Goal: Transaction & Acquisition: Purchase product/service

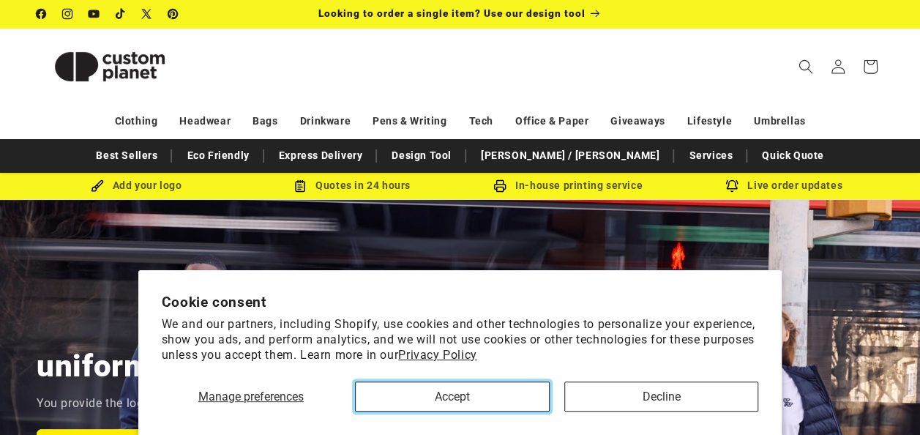
click at [505, 395] on button "Accept" at bounding box center [452, 396] width 195 height 30
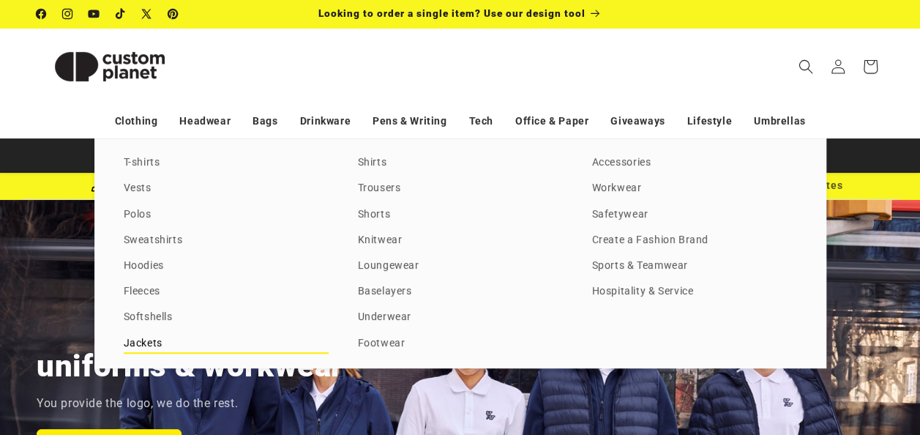
click at [158, 335] on link "Jackets" at bounding box center [226, 344] width 205 height 20
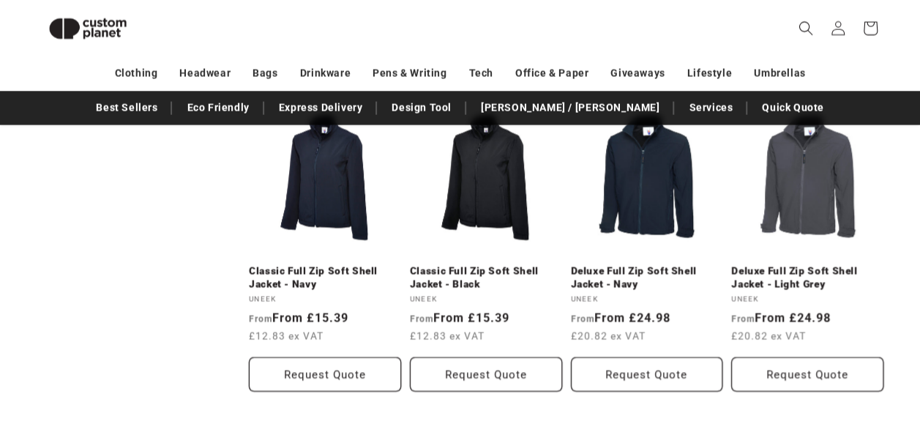
scroll to position [1643, 0]
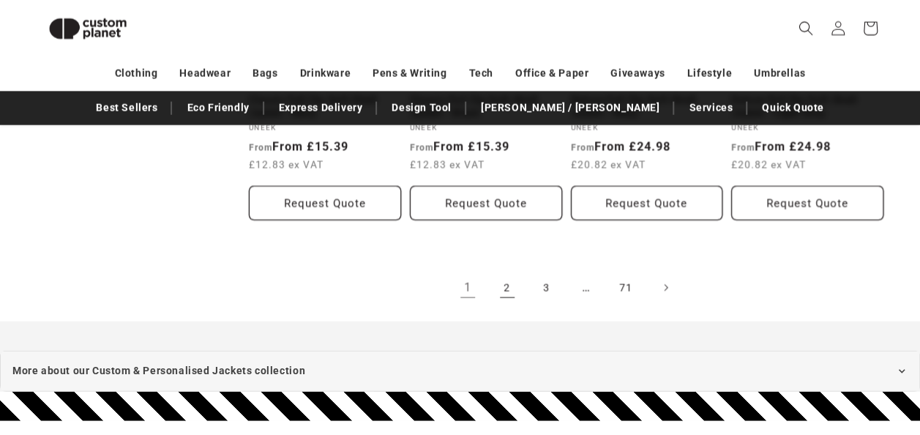
click at [511, 272] on link "2" at bounding box center [507, 288] width 32 height 32
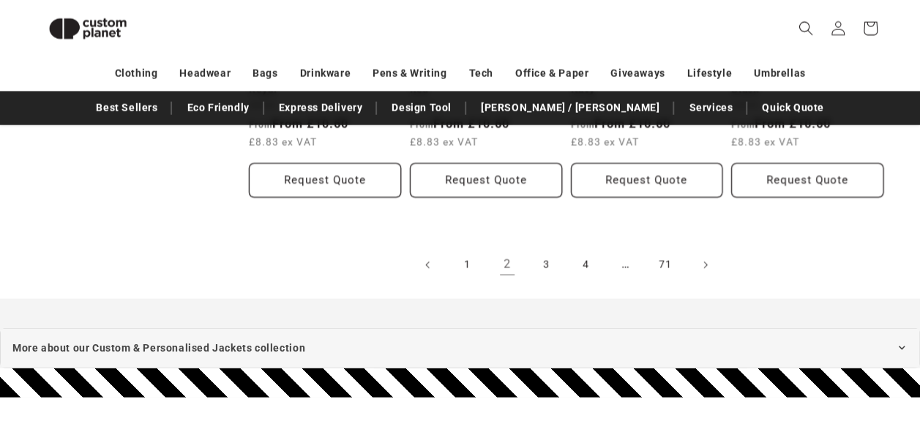
scroll to position [1708, 0]
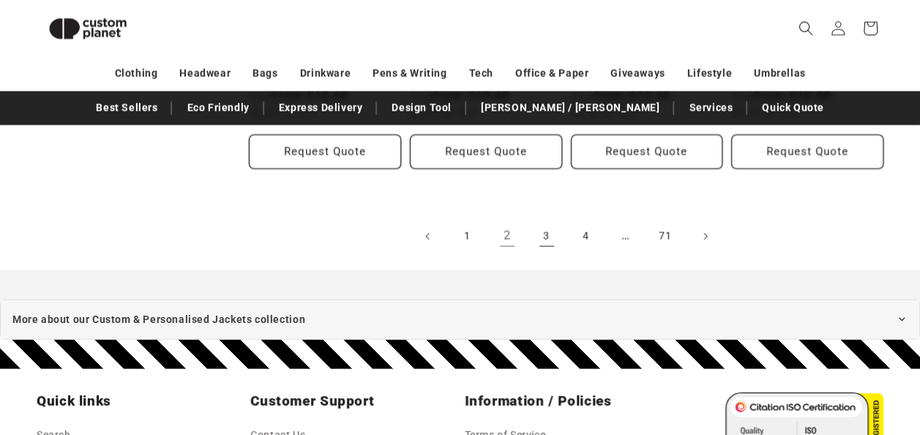
click at [541, 220] on link "3" at bounding box center [547, 236] width 32 height 32
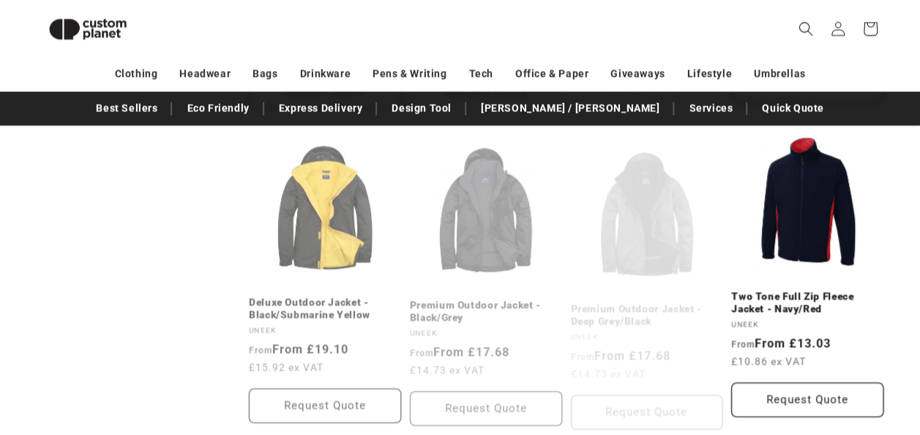
scroll to position [1122, 0]
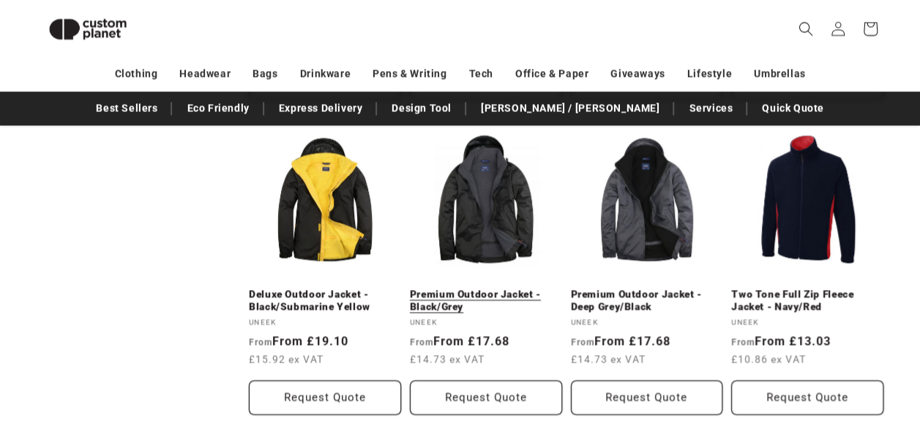
click at [489, 299] on link "Premium Outdoor Jacket - Black/Grey" at bounding box center [486, 301] width 152 height 26
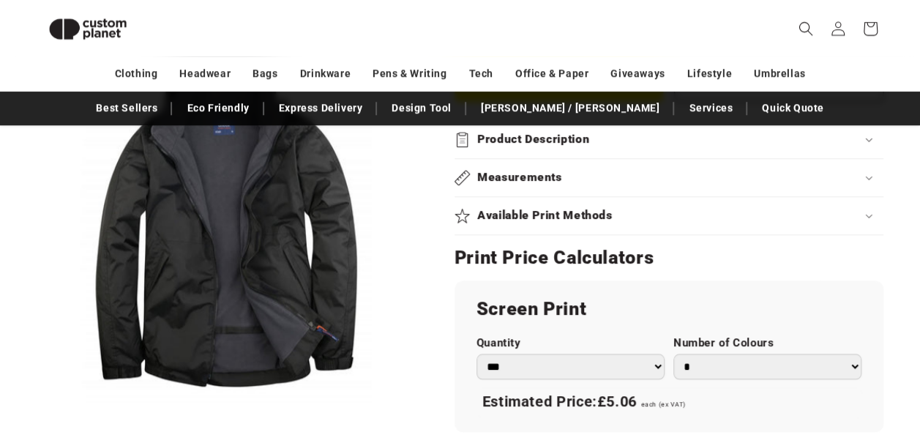
scroll to position [736, 0]
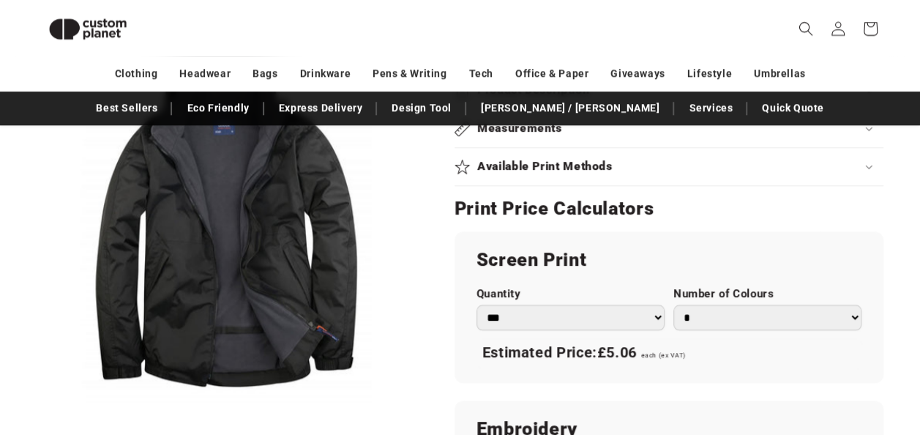
click at [614, 324] on select "*** *** *** **** **** **** ***** *****" at bounding box center [571, 318] width 188 height 26
click at [817, 168] on div "Available Print Methods" at bounding box center [669, 166] width 429 height 15
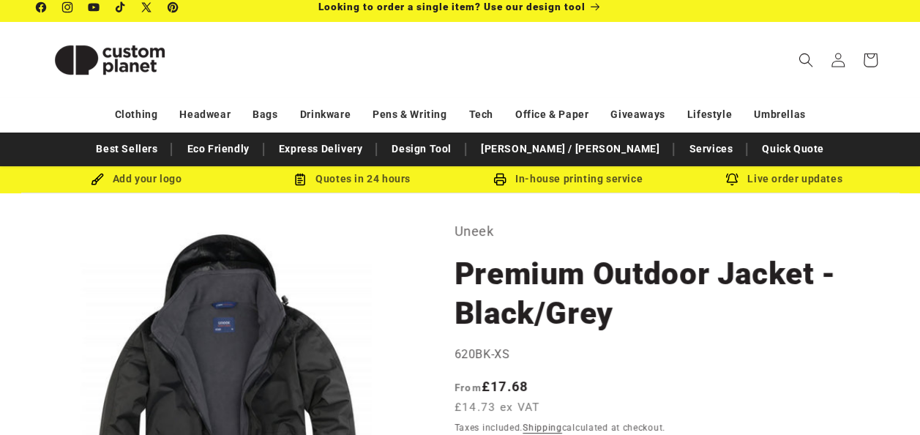
scroll to position [81, 0]
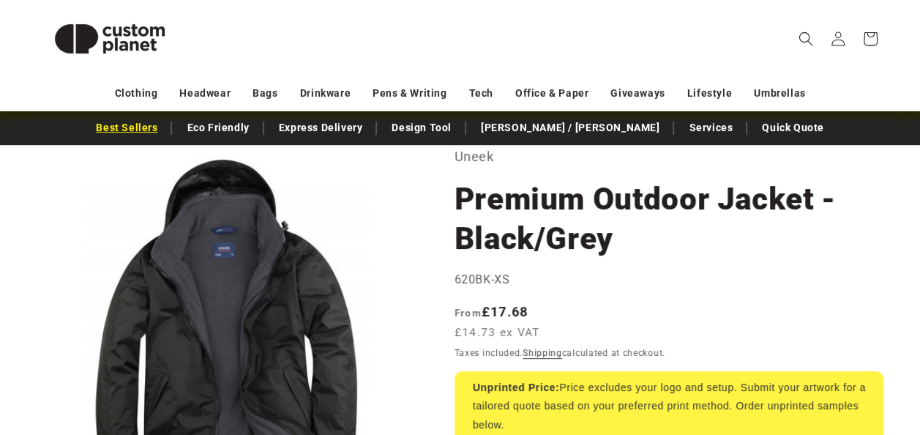
click at [165, 128] on link "Best Sellers" at bounding box center [127, 128] width 76 height 26
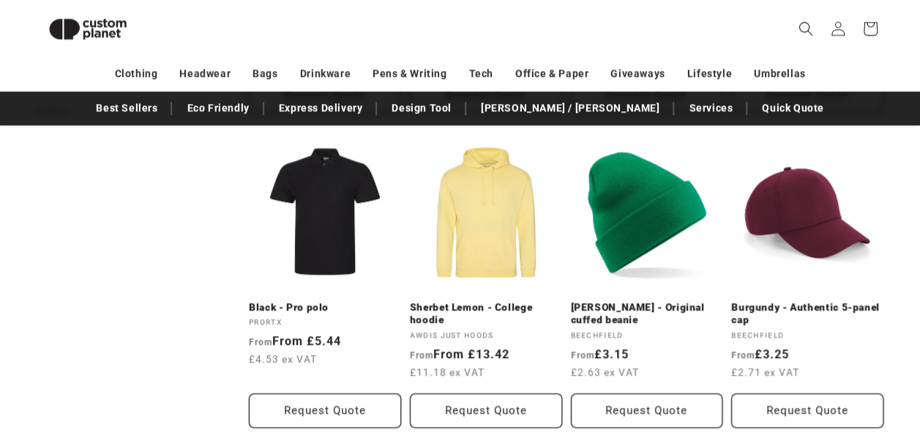
scroll to position [830, 0]
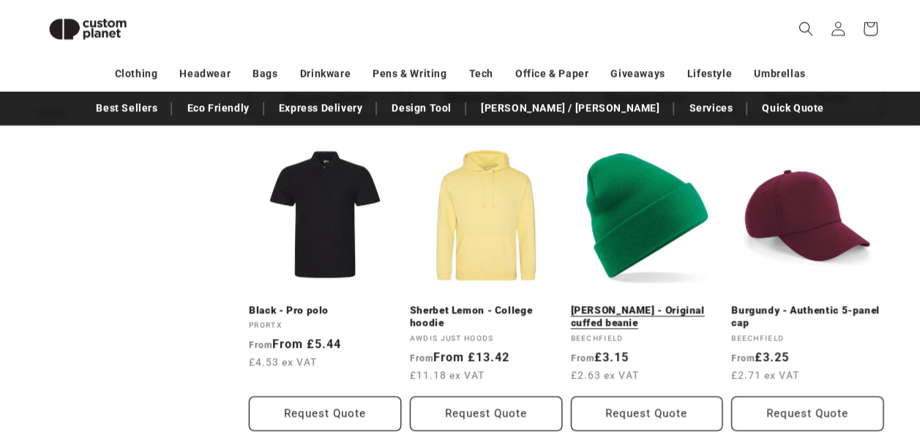
click at [646, 316] on link "[PERSON_NAME] - Original cuffed beanie" at bounding box center [647, 317] width 152 height 26
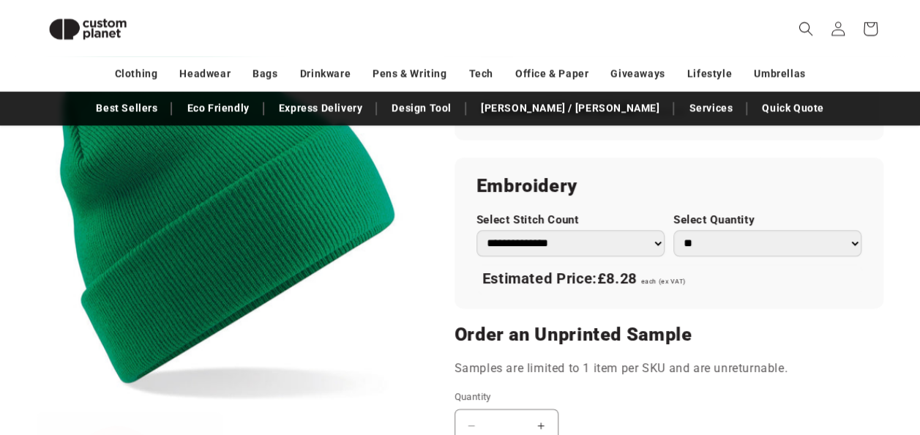
scroll to position [1005, 0]
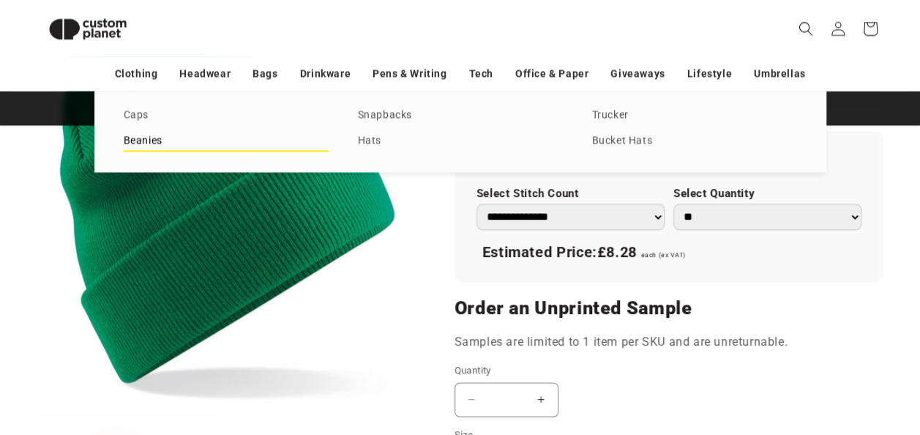
click at [143, 142] on link "Beanies" at bounding box center [226, 141] width 205 height 20
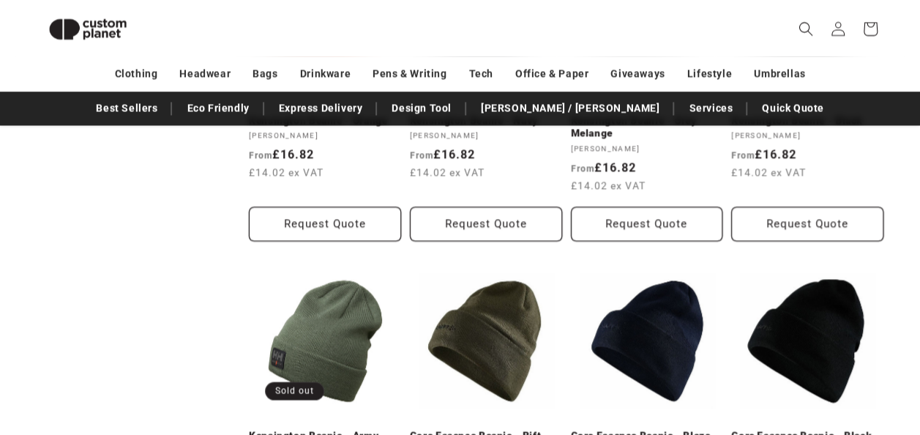
scroll to position [1268, 0]
